Goal: Information Seeking & Learning: Find specific fact

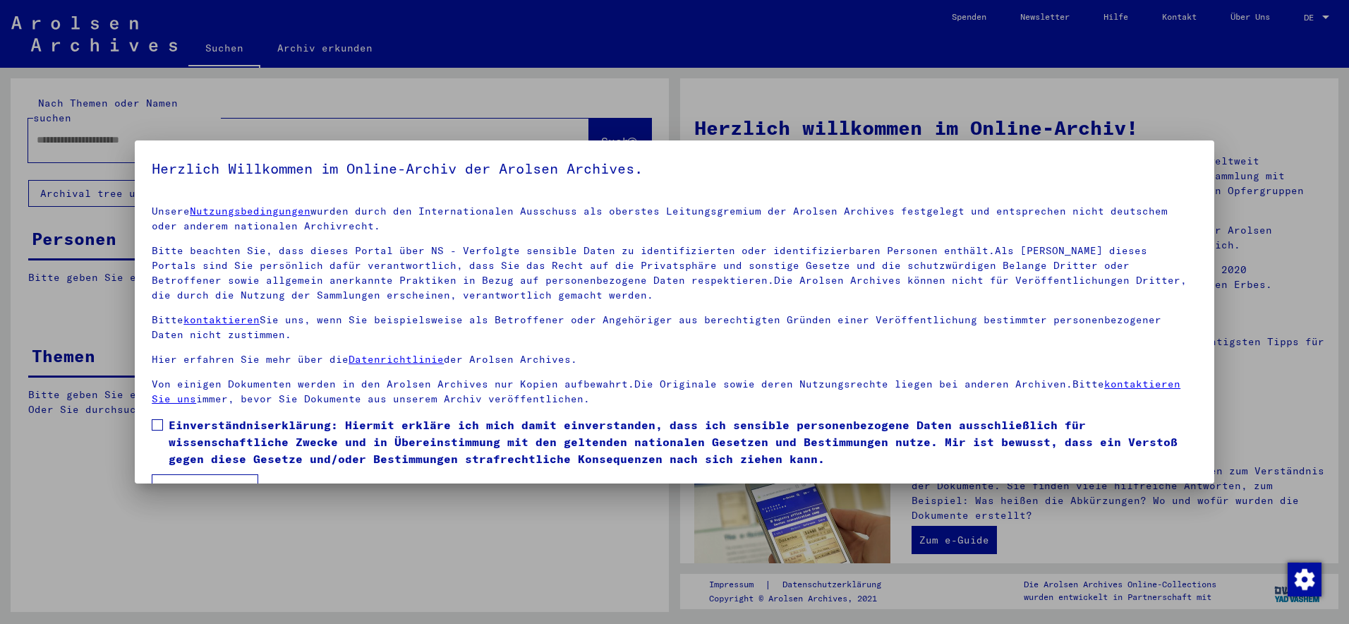
click at [162, 424] on span at bounding box center [157, 424] width 11 height 11
click at [188, 479] on button "Ich stimme zu" at bounding box center [205, 487] width 107 height 27
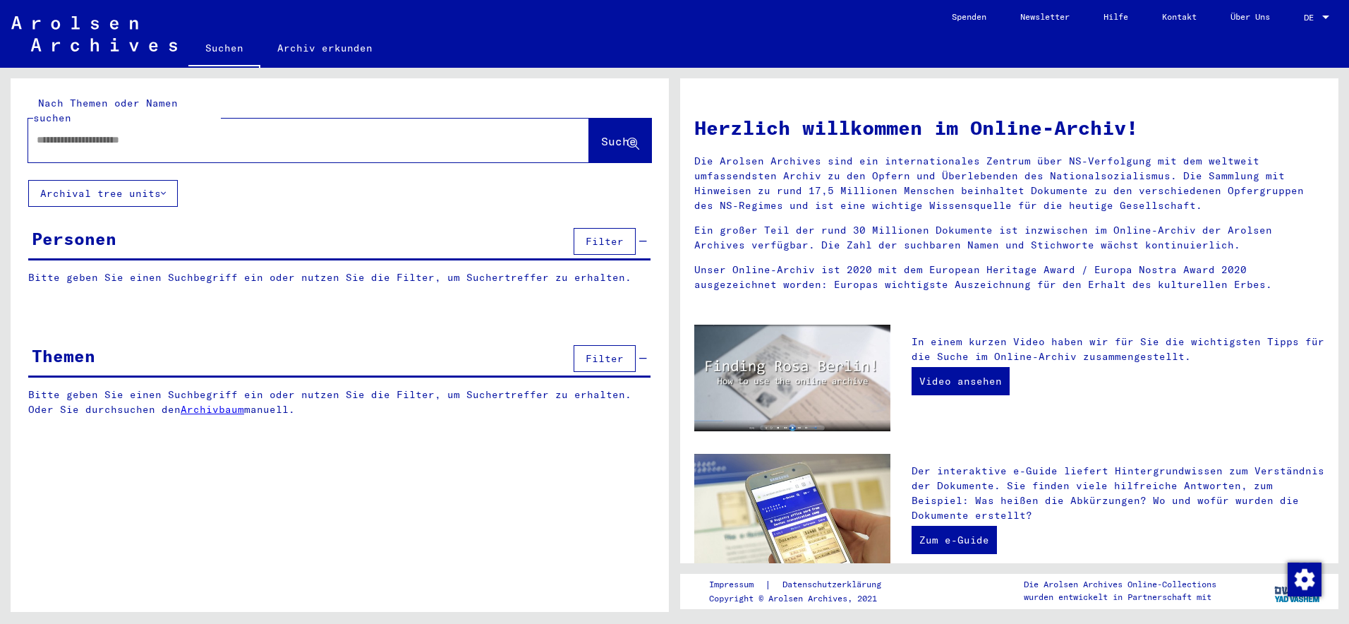
click at [65, 133] on input "text" at bounding box center [292, 140] width 510 height 15
type input "**********"
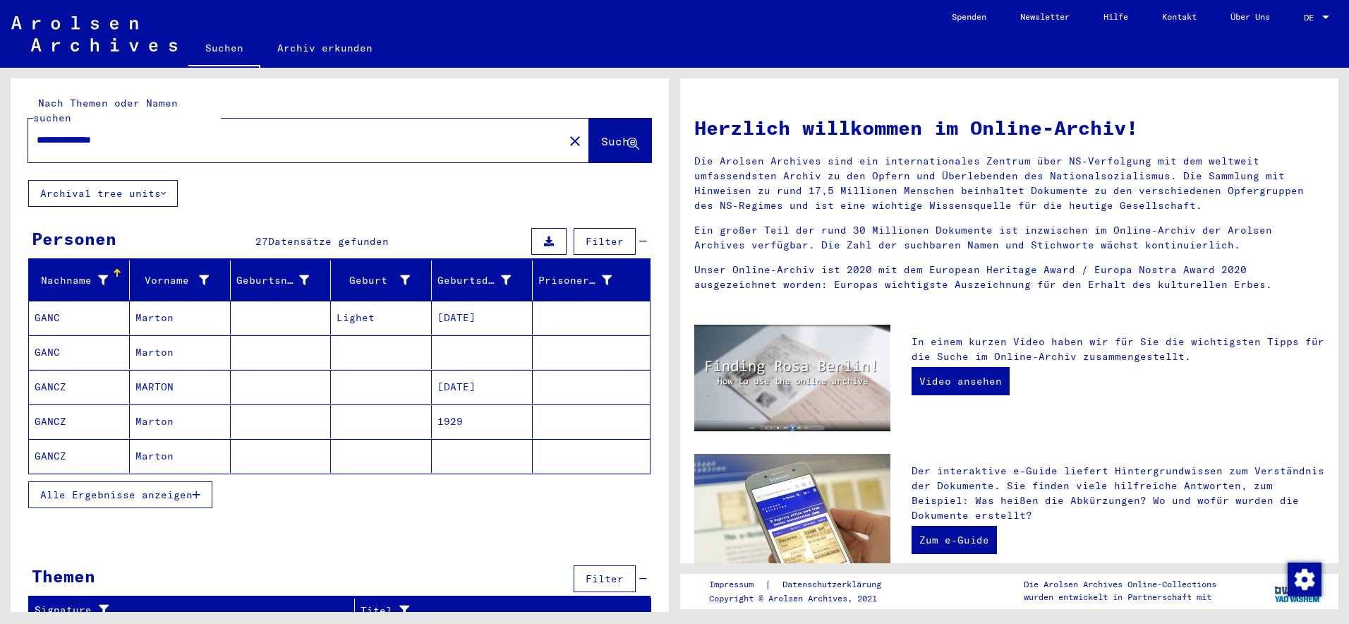
click at [174, 488] on span "Alle Ergebnisse anzeigen" at bounding box center [116, 494] width 152 height 13
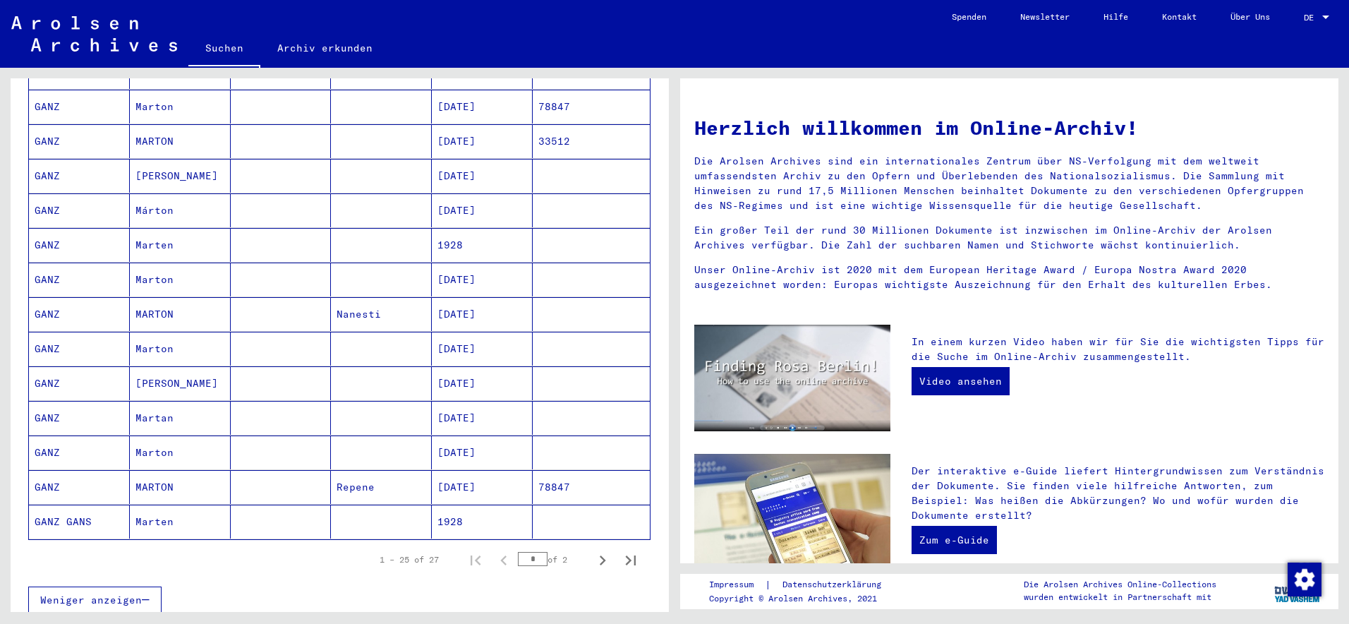
scroll to position [635, 0]
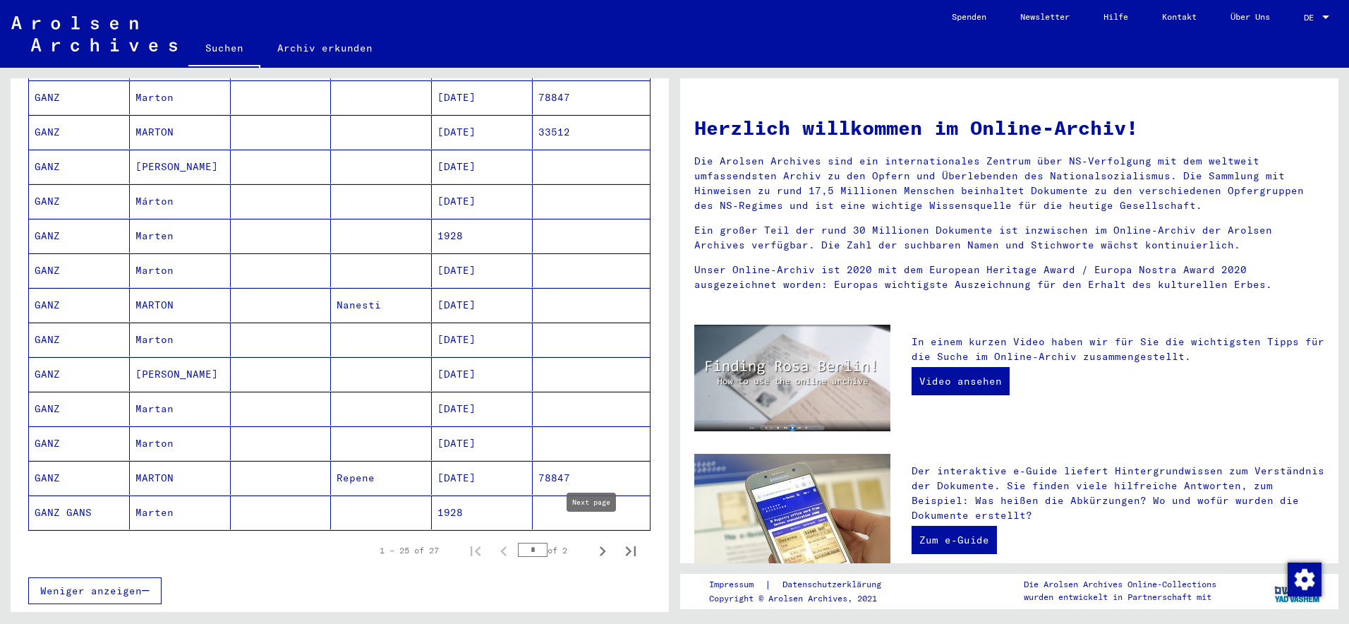
click at [595, 541] on icon "Next page" at bounding box center [603, 551] width 20 height 20
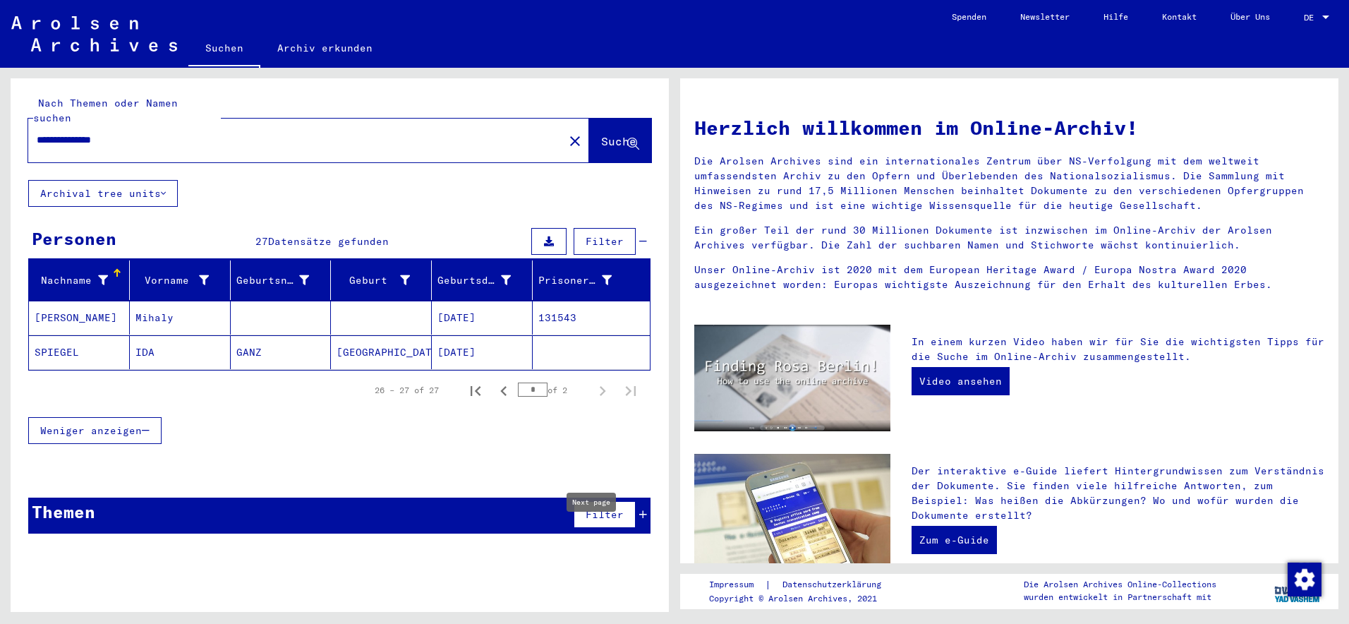
scroll to position [0, 0]
click at [503, 386] on icon "Previous page" at bounding box center [503, 391] width 6 height 10
type input "*"
